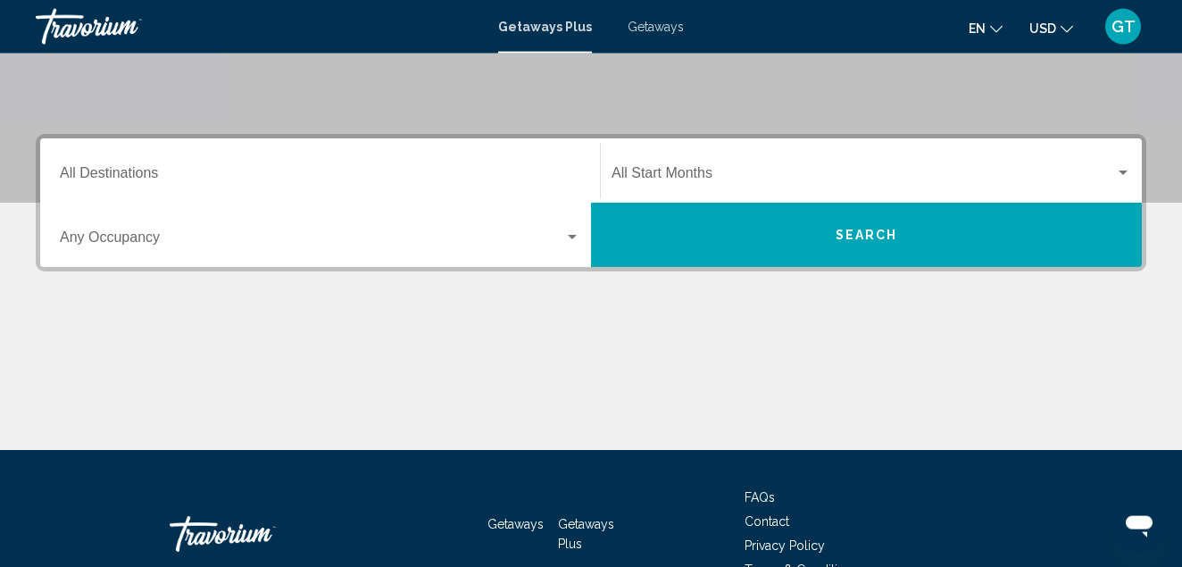
scroll to position [364, 0]
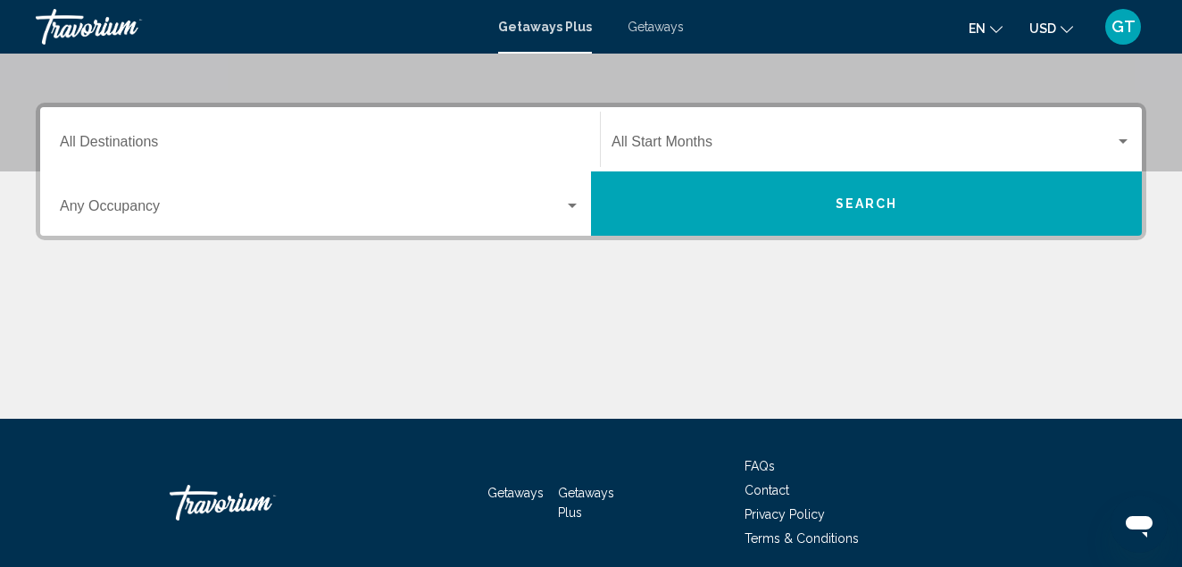
click at [200, 144] on input "Destination All Destinations" at bounding box center [320, 146] width 521 height 16
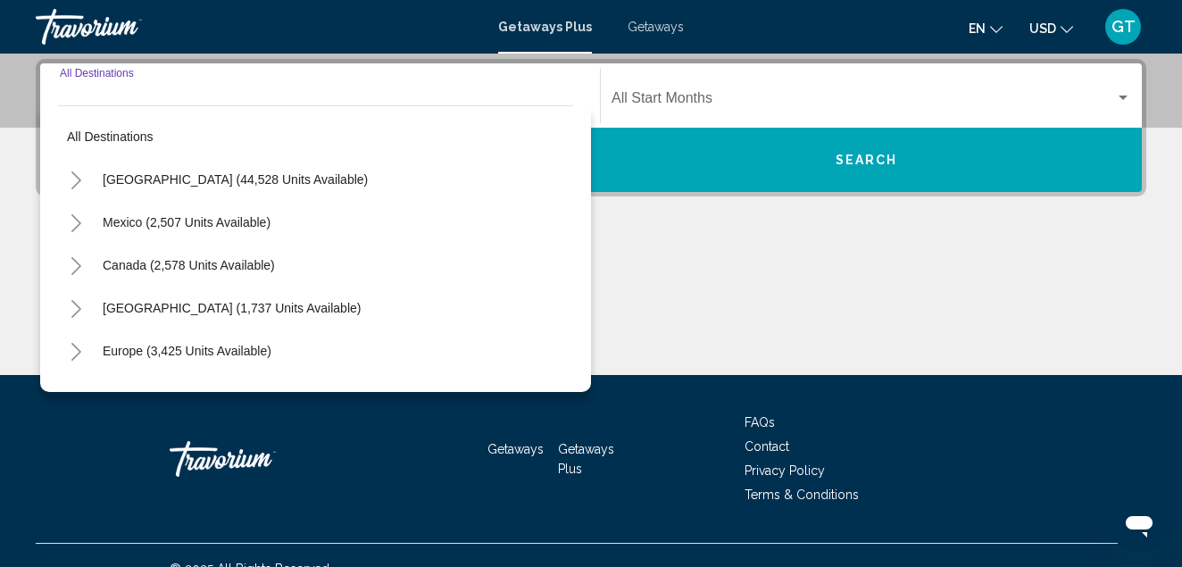
scroll to position [409, 0]
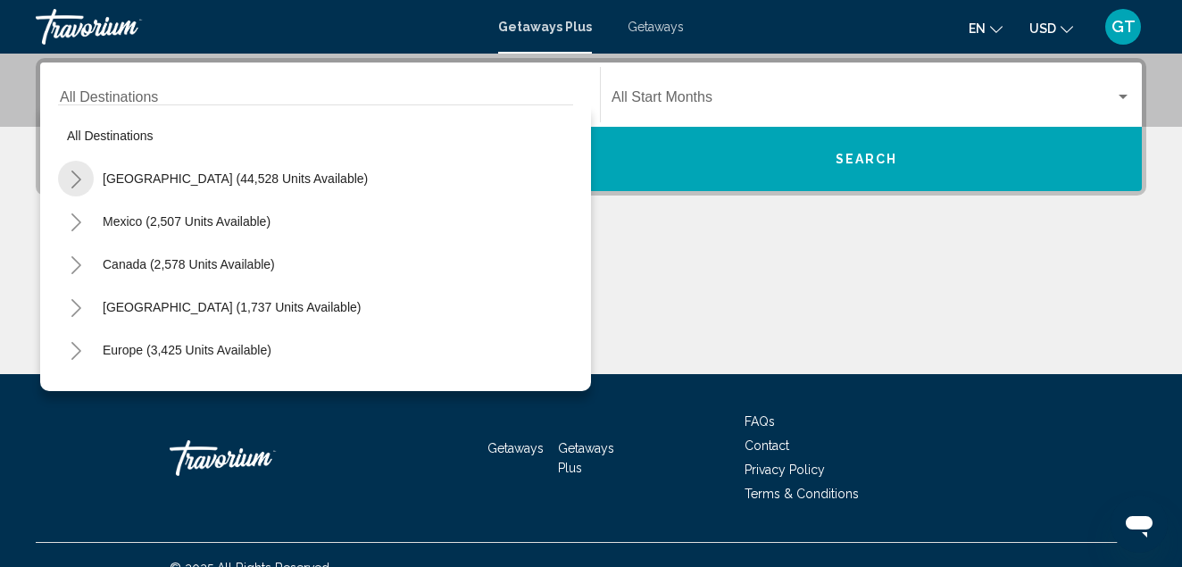
click at [76, 179] on icon "Toggle United States (44,528 units available)" at bounding box center [76, 180] width 13 height 18
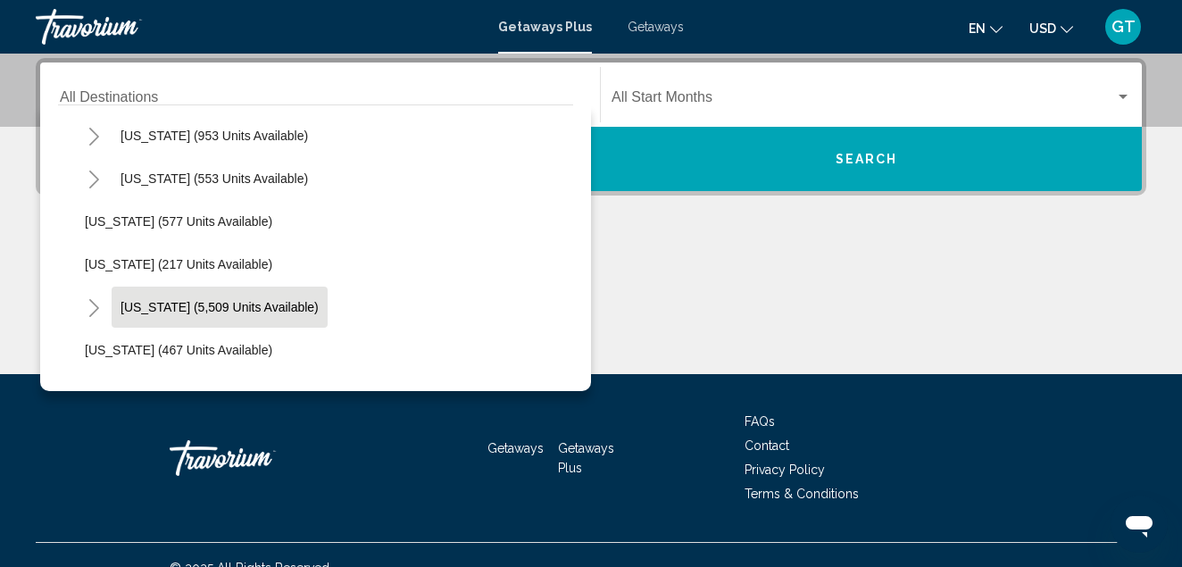
scroll to position [1527, 0]
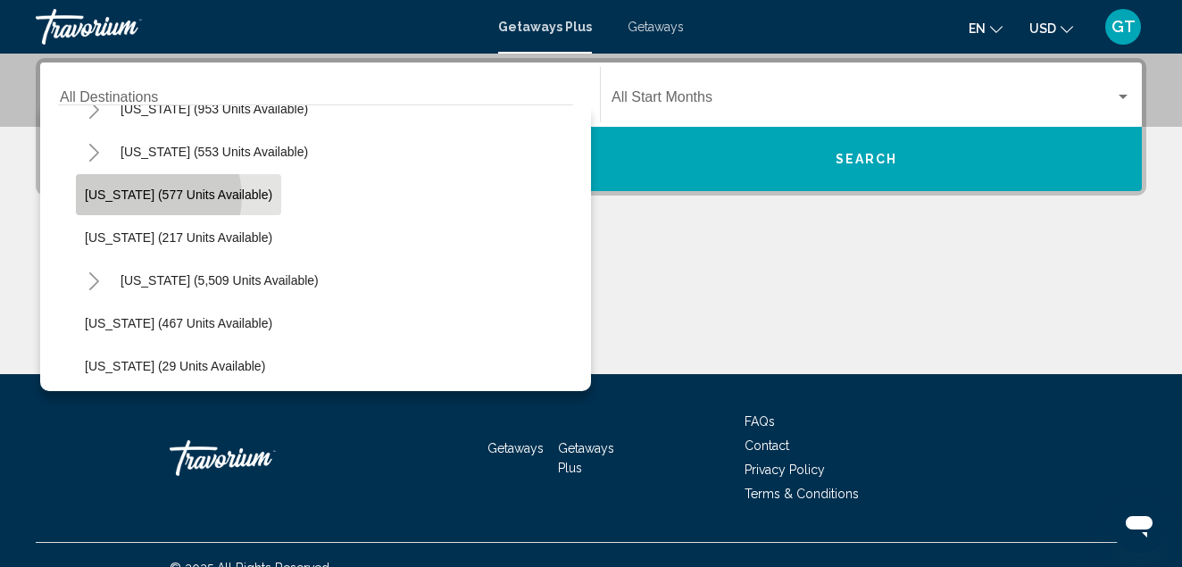
click at [151, 196] on span "[US_STATE] (577 units available)" at bounding box center [179, 195] width 188 height 14
type input "**********"
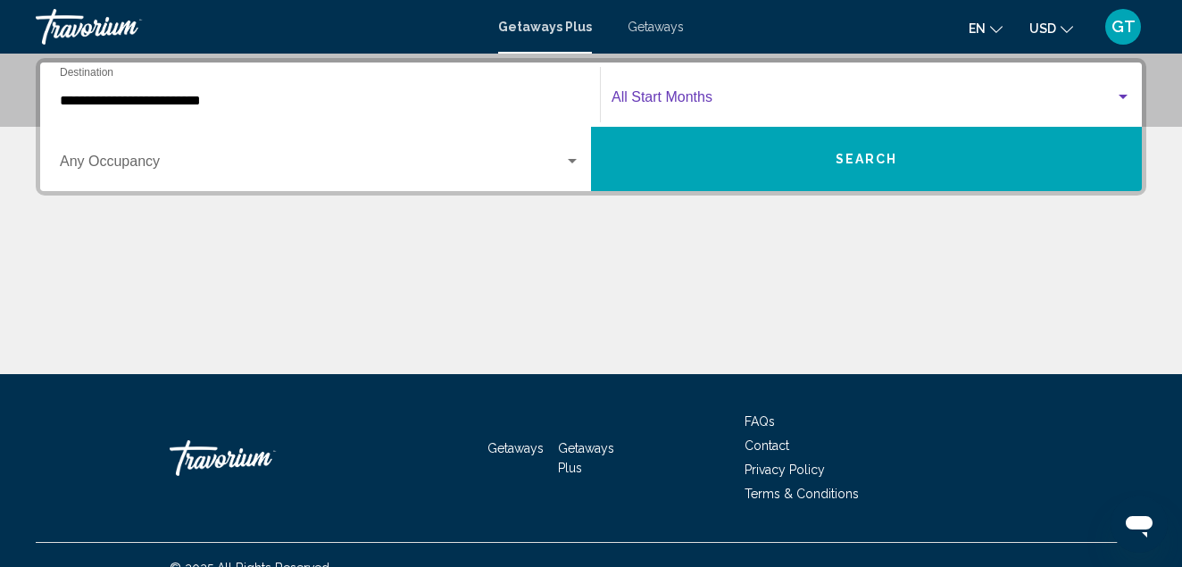
click at [1122, 100] on div "Search widget" at bounding box center [1123, 97] width 16 height 14
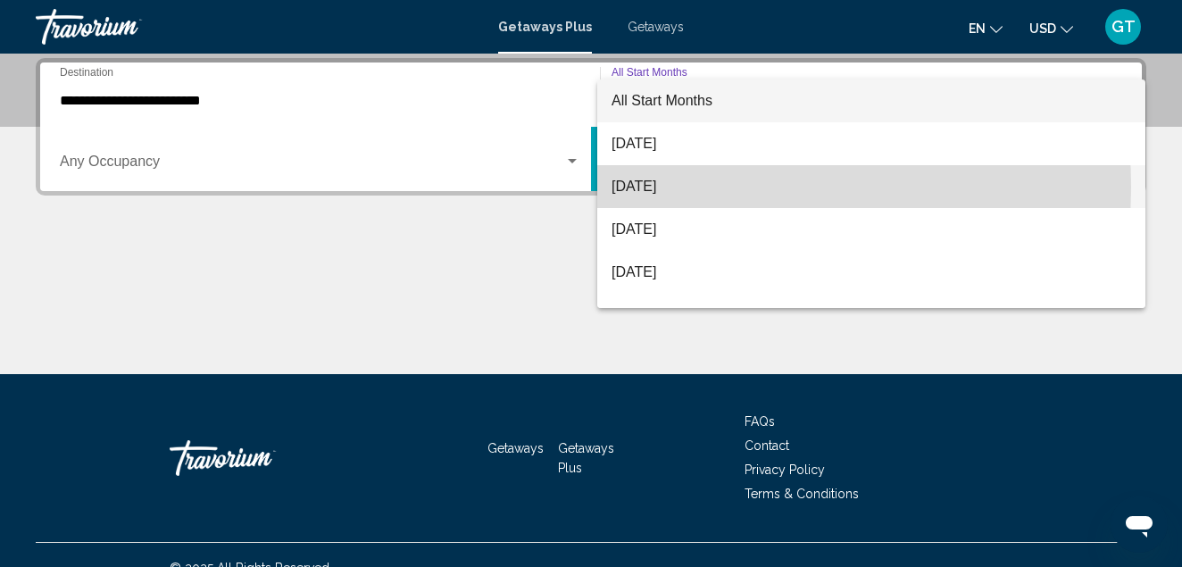
click at [641, 188] on span "[DATE]" at bounding box center [872, 186] width 520 height 43
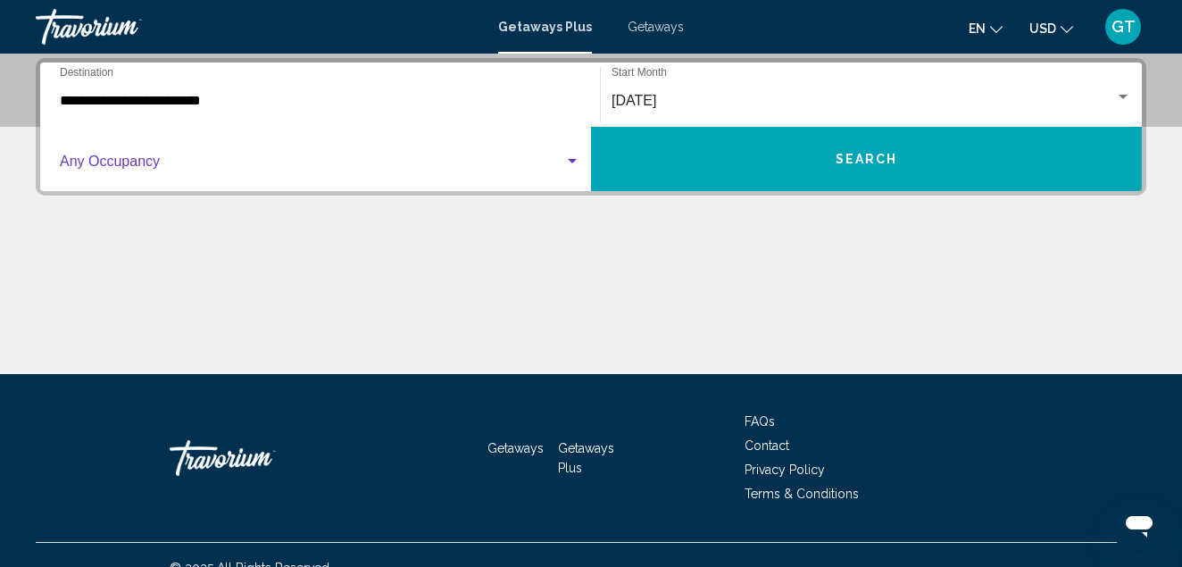
click at [571, 158] on div "Search widget" at bounding box center [572, 161] width 16 height 14
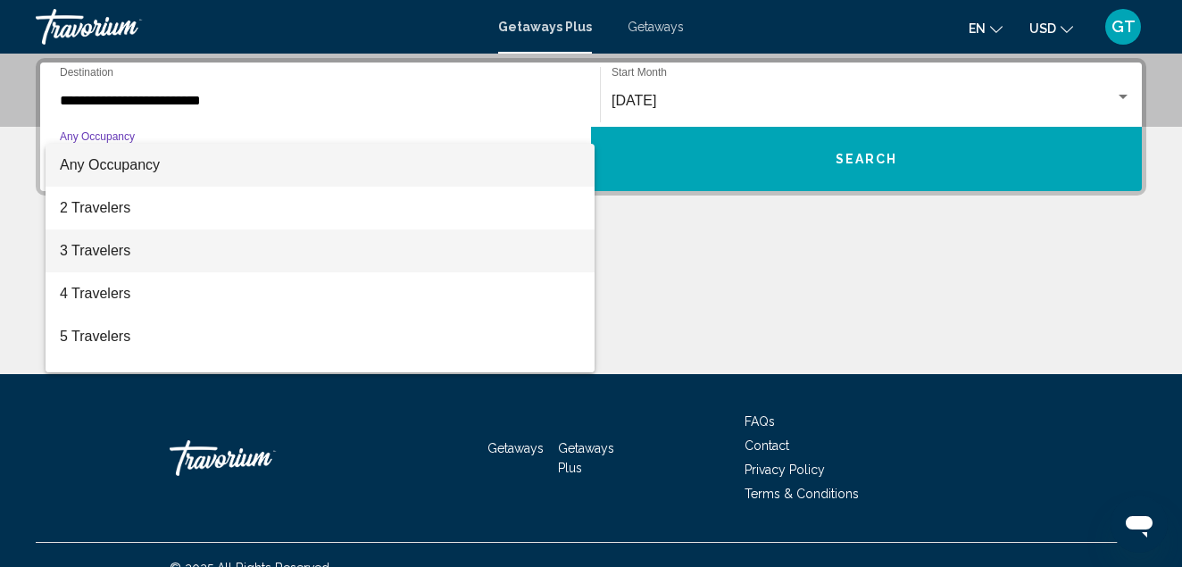
click at [99, 249] on span "3 Travelers" at bounding box center [320, 250] width 521 height 43
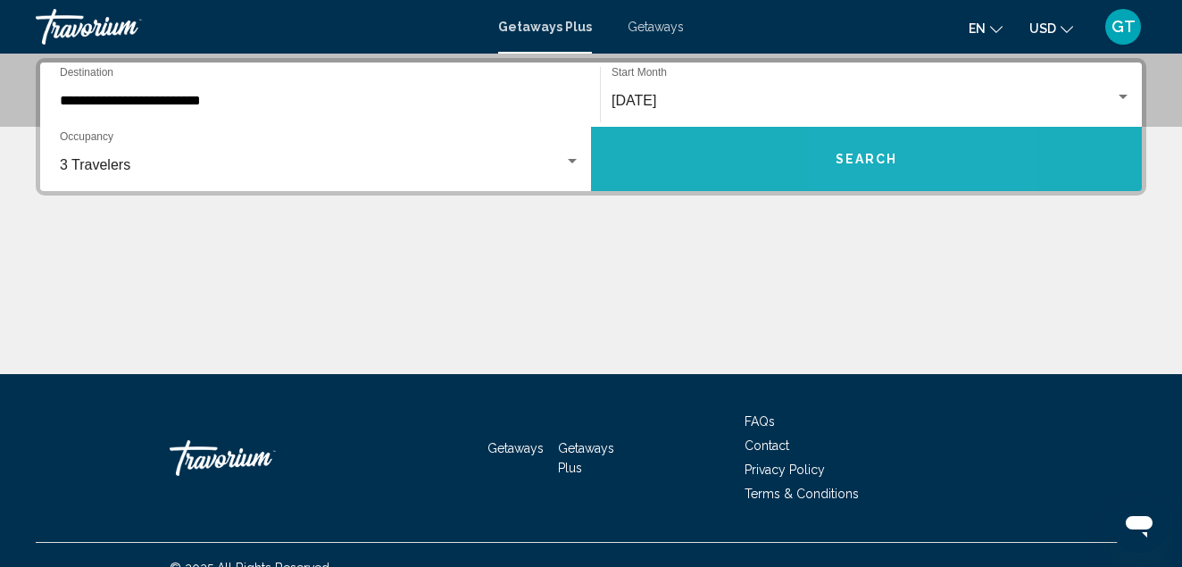
click at [863, 157] on span "Search" at bounding box center [867, 160] width 63 height 14
